Goal: Use online tool/utility

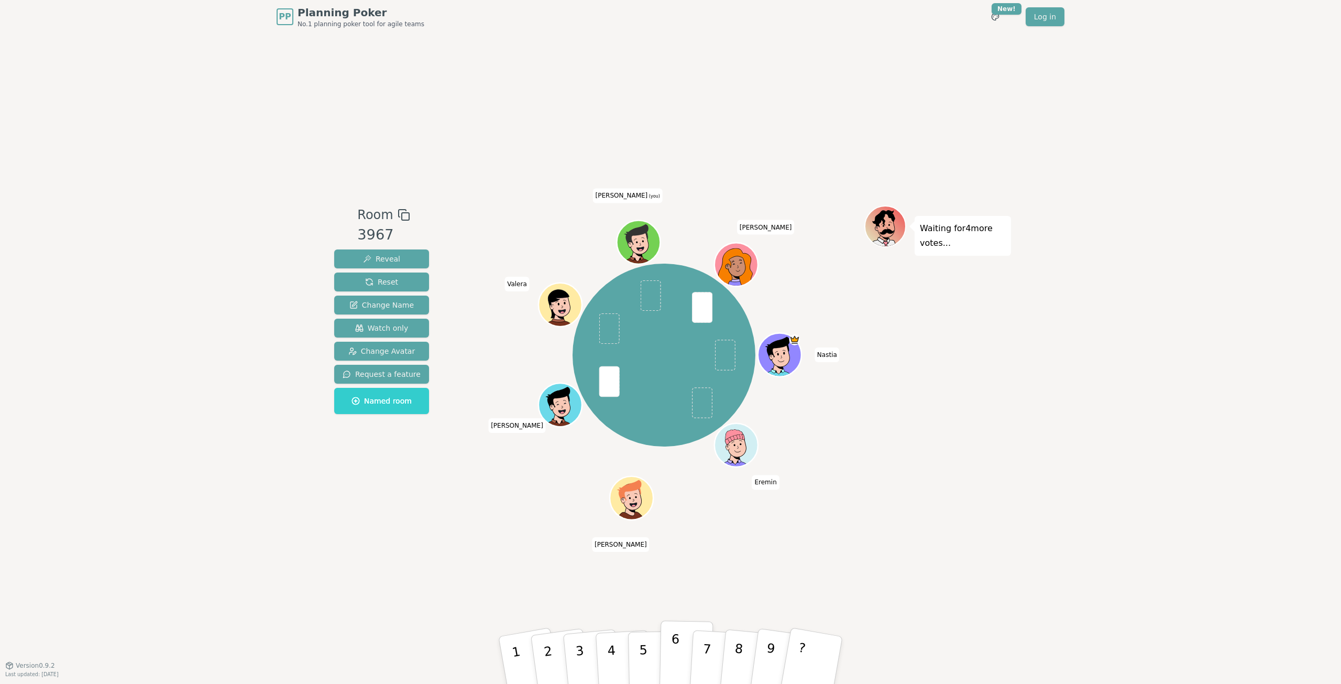
click at [673, 656] on p "6" at bounding box center [674, 659] width 9 height 57
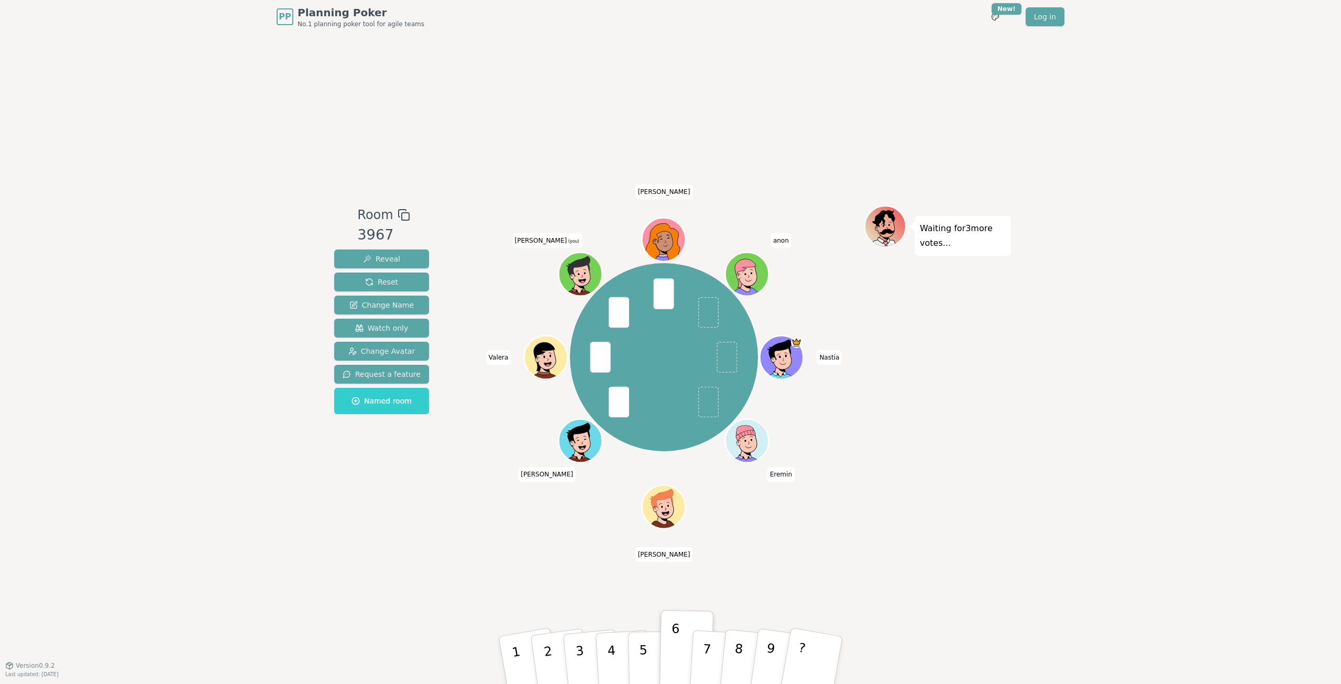
click at [581, 267] on icon at bounding box center [578, 268] width 39 height 24
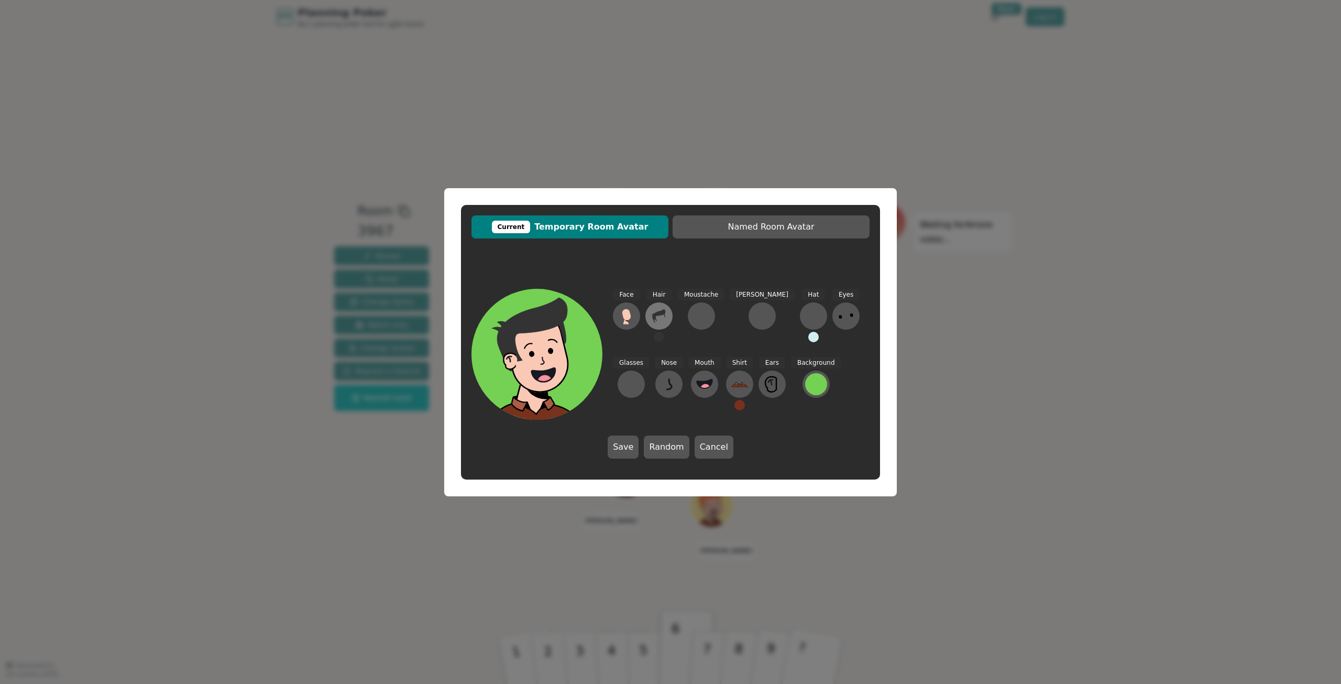
click at [662, 306] on button at bounding box center [658, 315] width 27 height 27
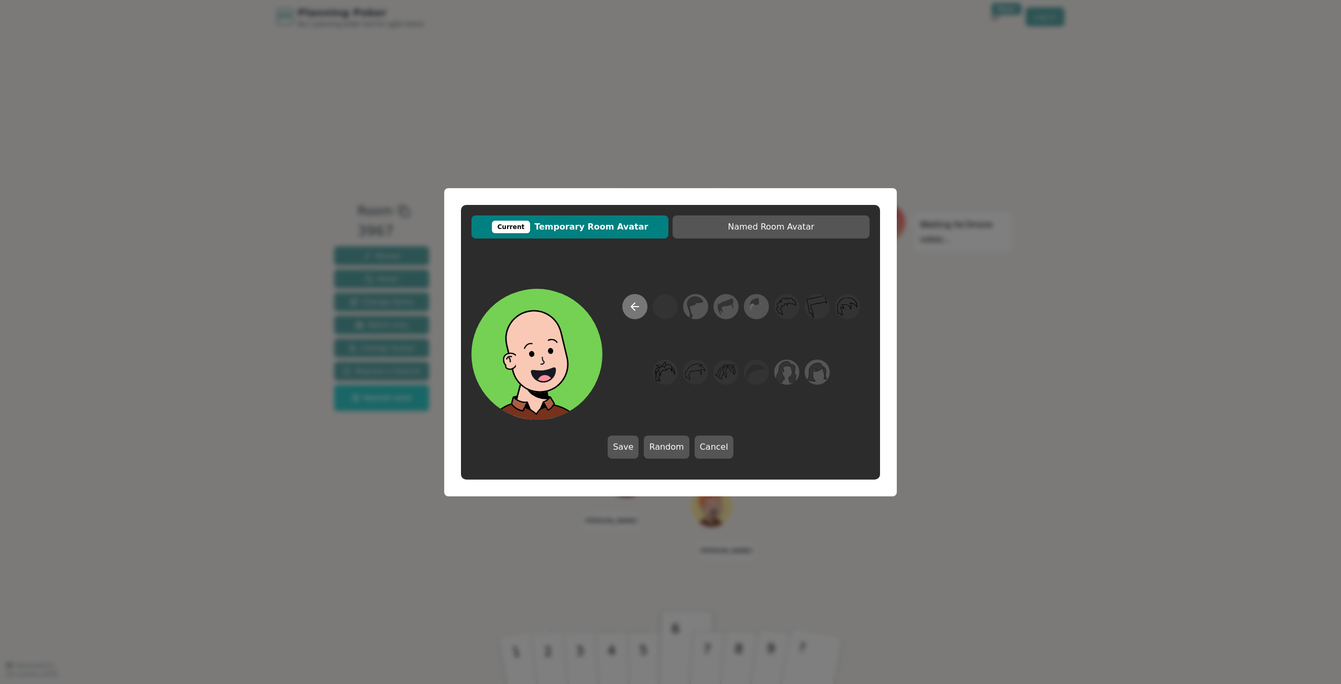
click at [635, 305] on icon at bounding box center [635, 306] width 13 height 13
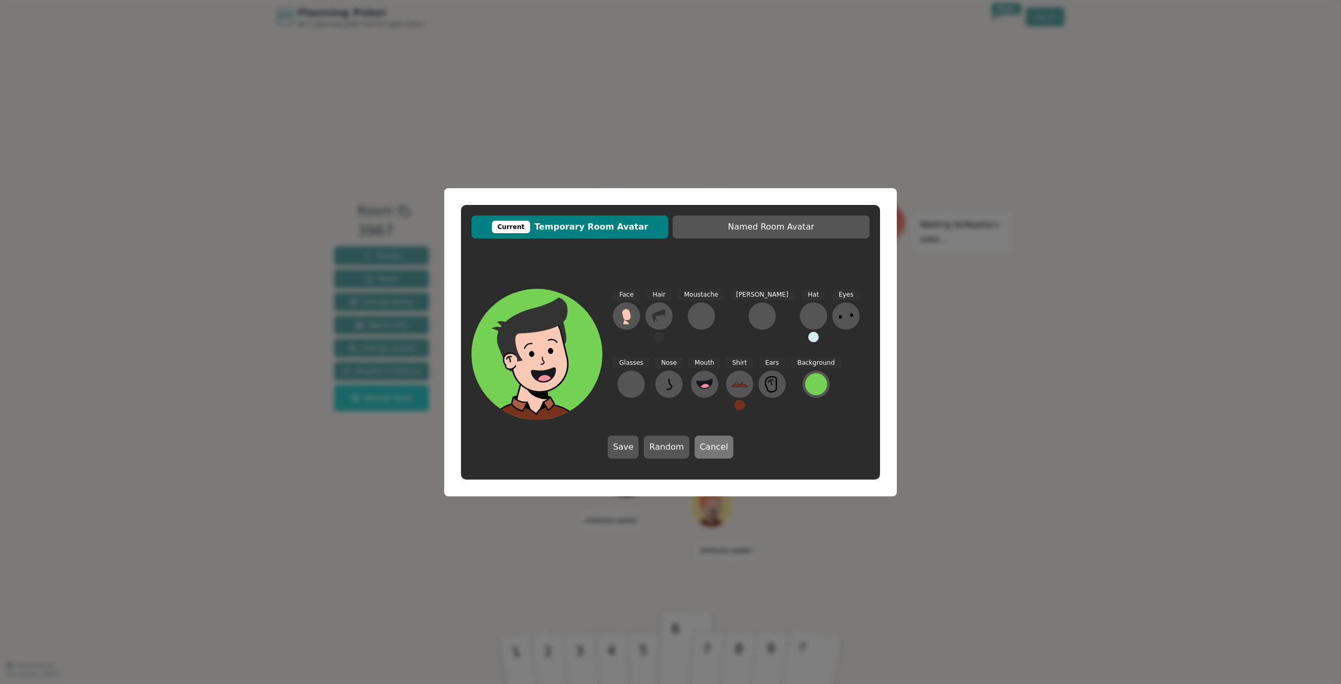
click at [713, 448] on button "Cancel" at bounding box center [714, 446] width 39 height 23
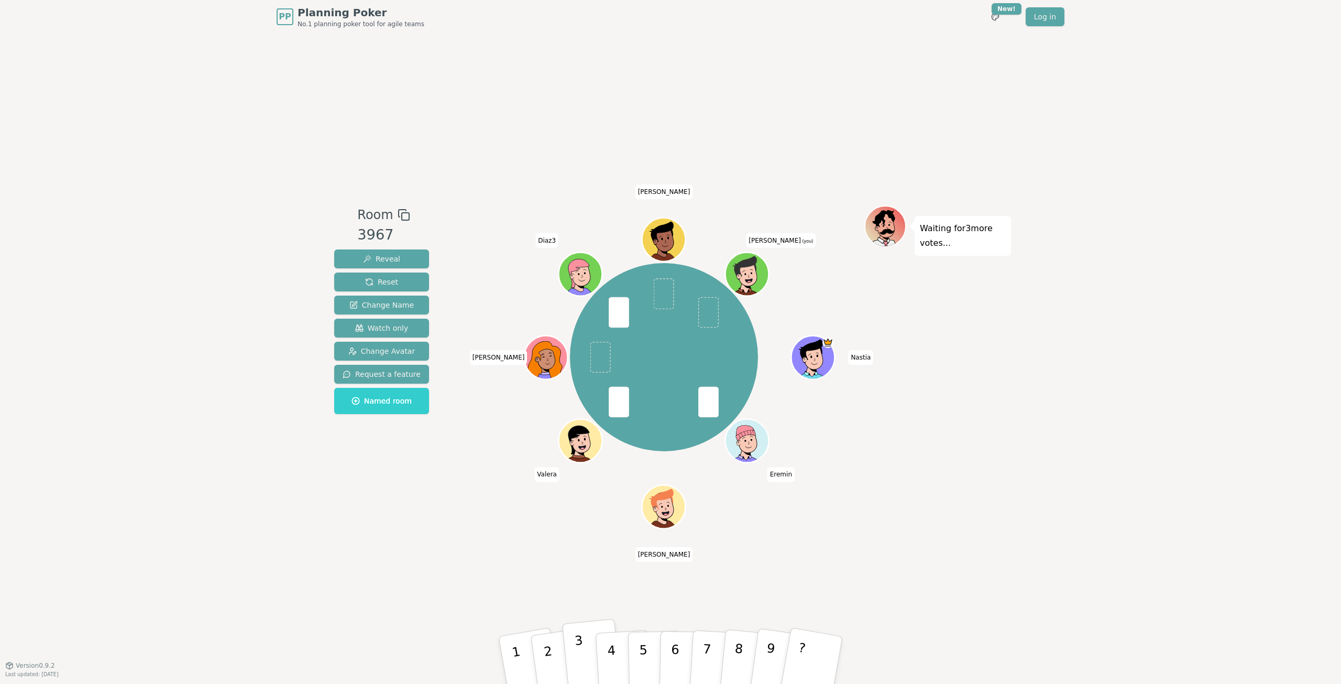
click at [587, 658] on button "3" at bounding box center [592, 660] width 60 height 83
